Goal: Information Seeking & Learning: Learn about a topic

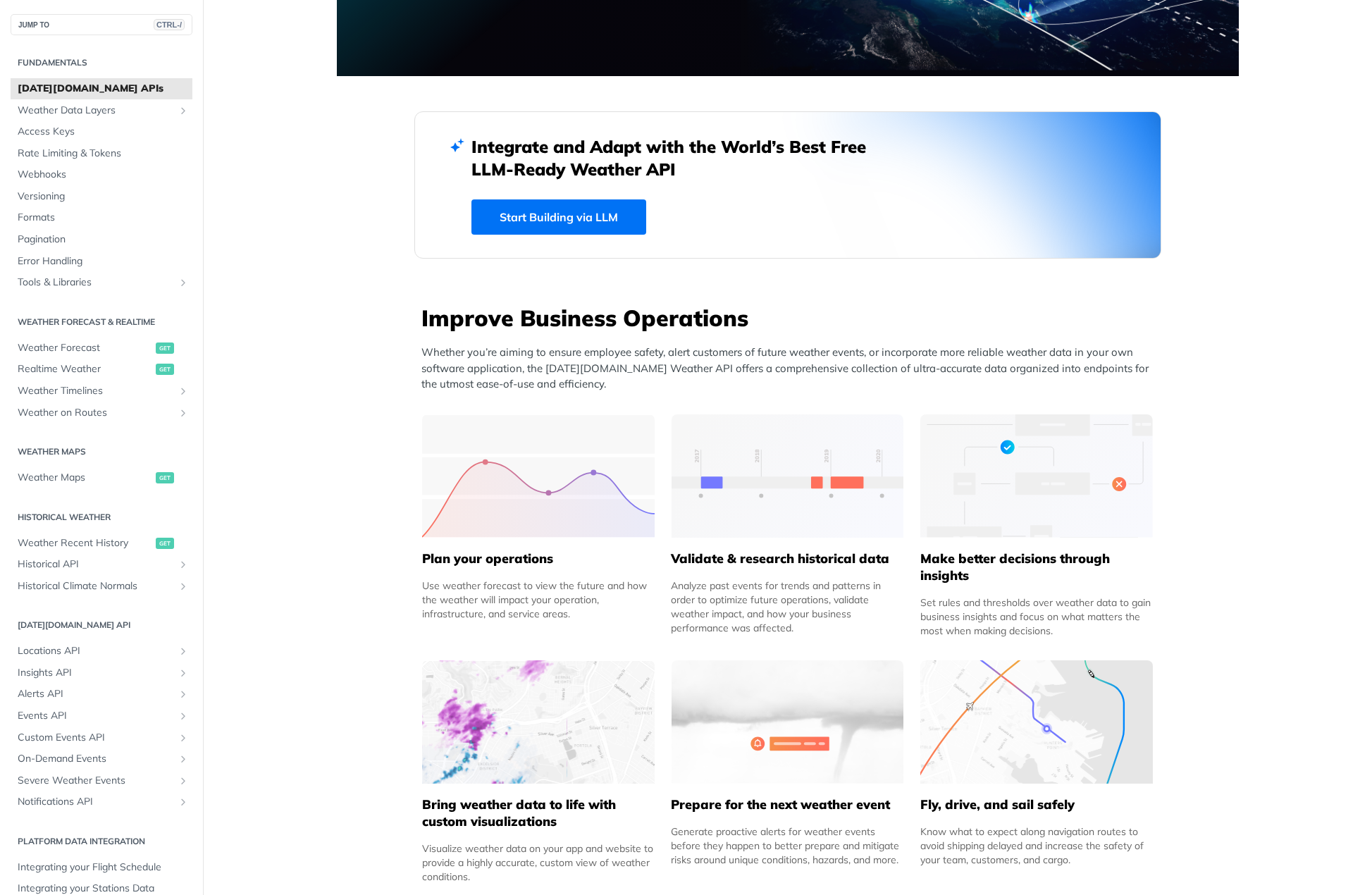
scroll to position [353, 0]
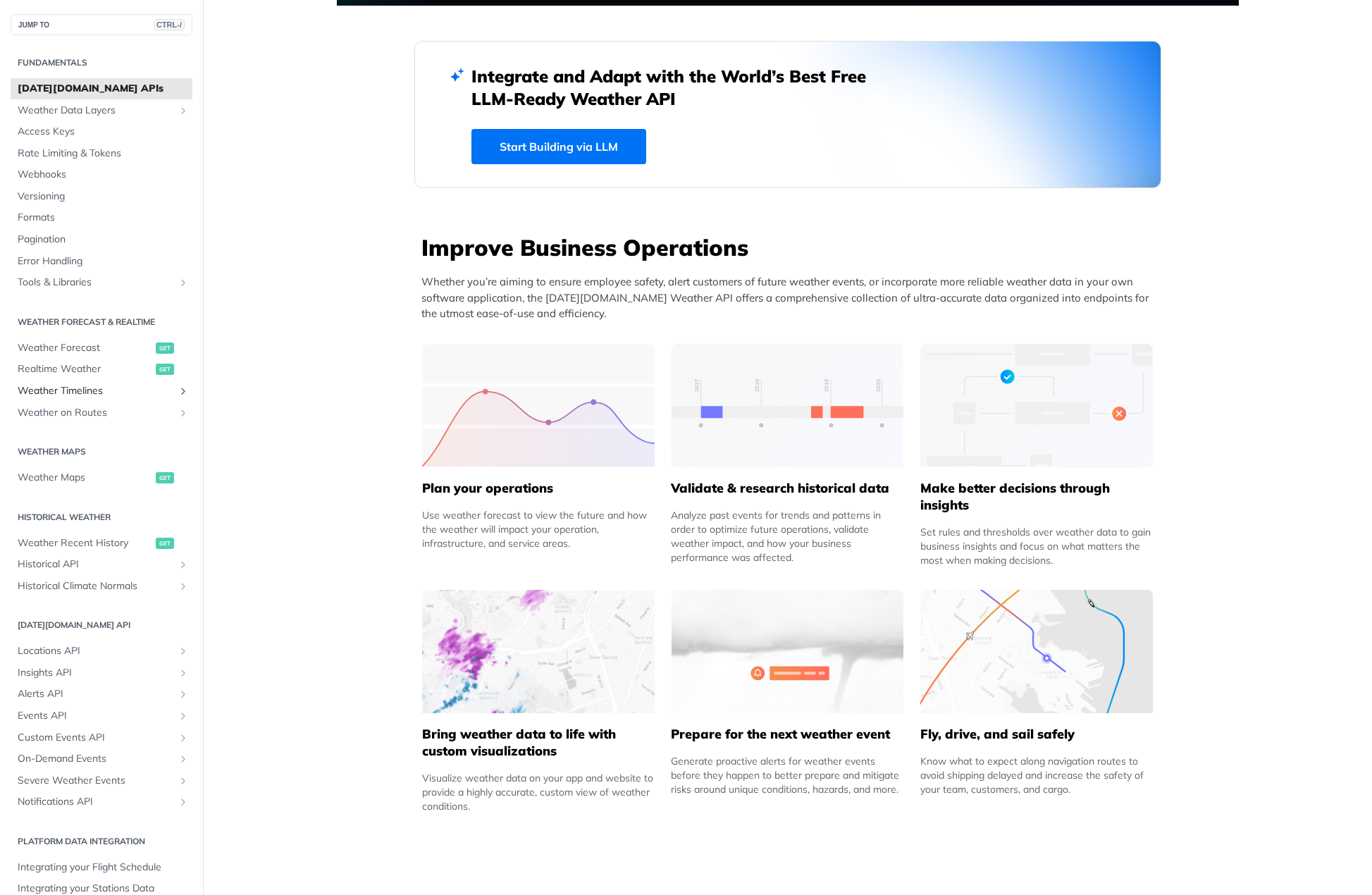
click at [110, 389] on span "Weather Timelines" at bounding box center [95, 392] width 156 height 14
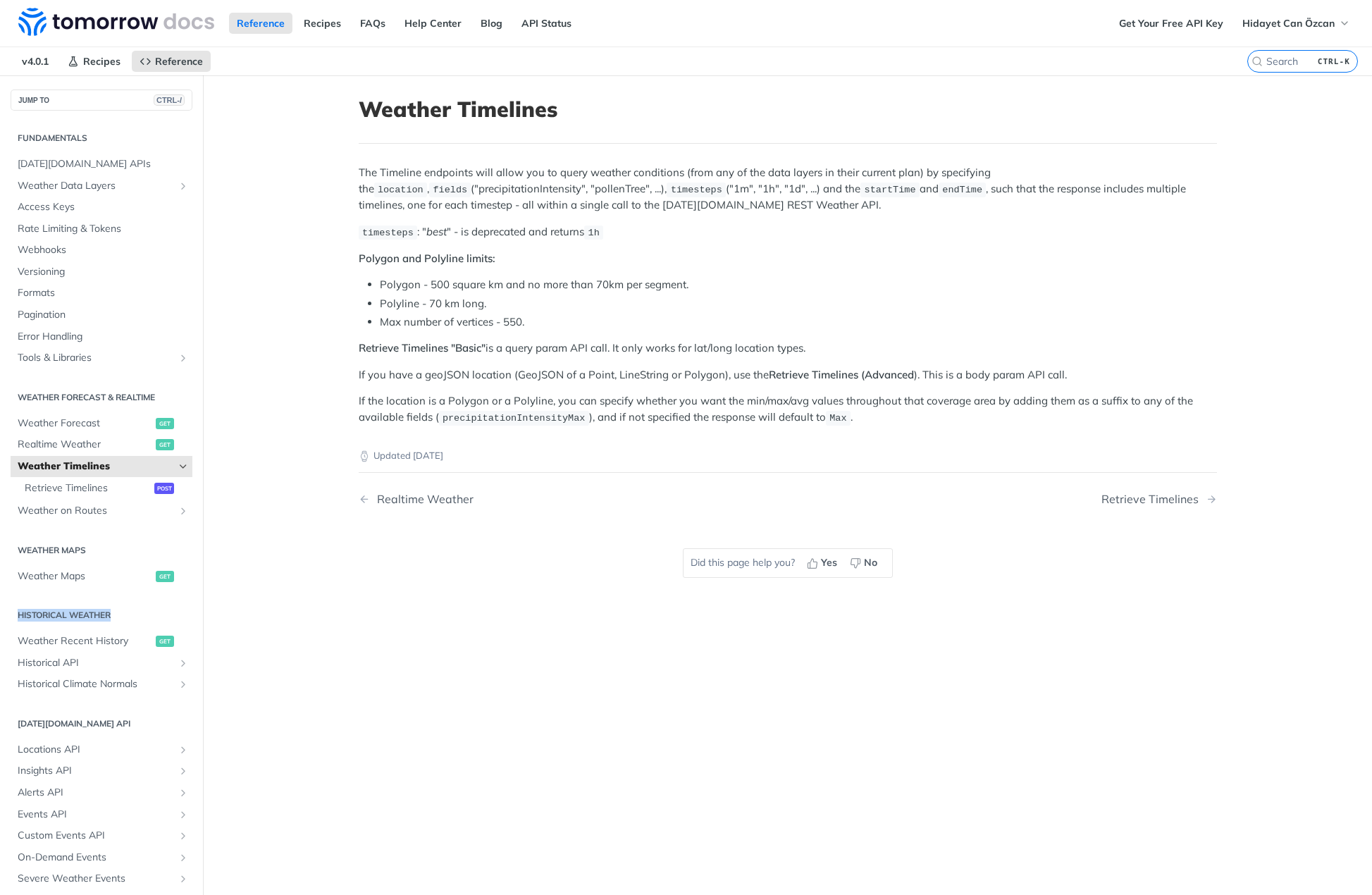
drag, startPoint x: 96, startPoint y: 618, endPoint x: 8, endPoint y: 625, distance: 88.3
click at [8, 625] on div "Fundamentals [DATE][DOMAIN_NAME] APIs Weather Data Layers Core Probabilistic Fo…" at bounding box center [101, 573] width 203 height 924
click at [29, 644] on span "Weather Recent History" at bounding box center [85, 641] width 135 height 14
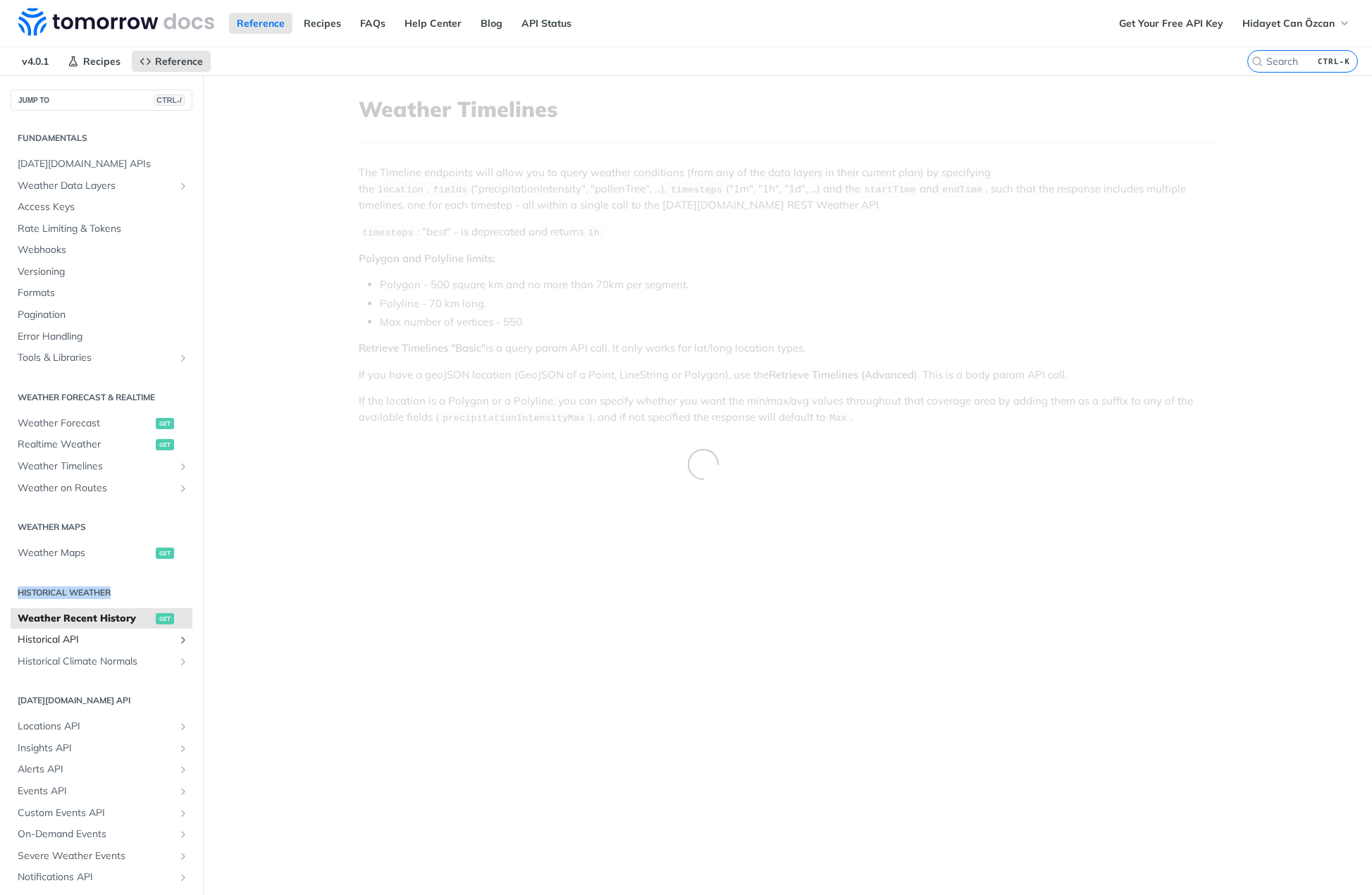
click at [89, 646] on span "Historical API" at bounding box center [95, 641] width 156 height 14
